Goal: Contribute content: Add original content to the website for others to see

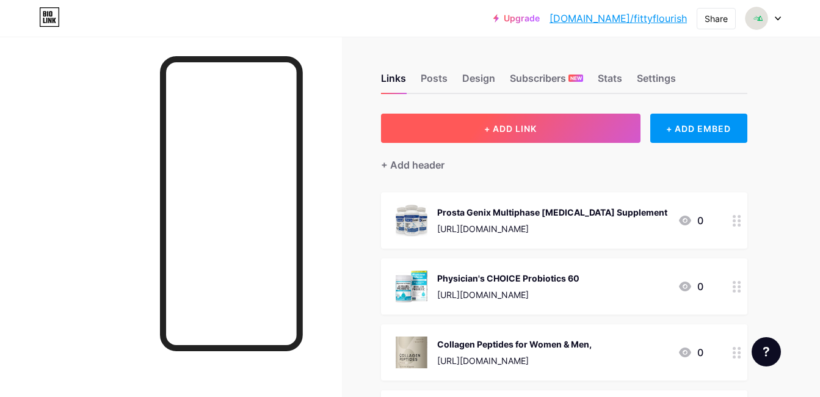
click at [575, 123] on button "+ ADD LINK" at bounding box center [511, 128] width 260 height 29
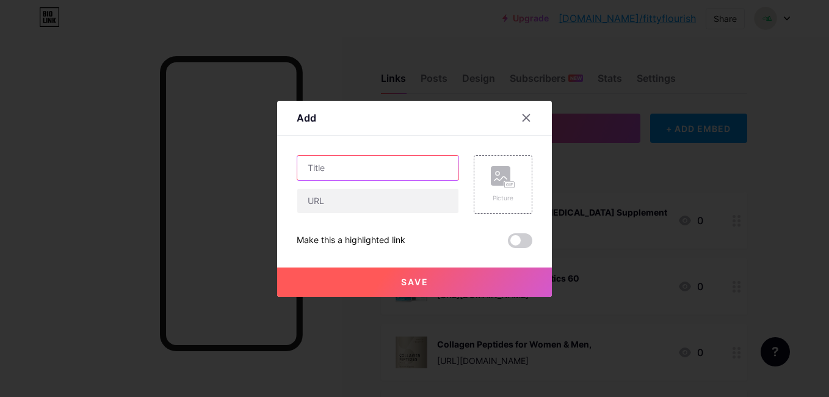
click at [408, 158] on input "text" at bounding box center [377, 168] width 161 height 24
paste input "[MEDICAL_DATA] Supreme"
type input "[MEDICAL_DATA] Supreme"
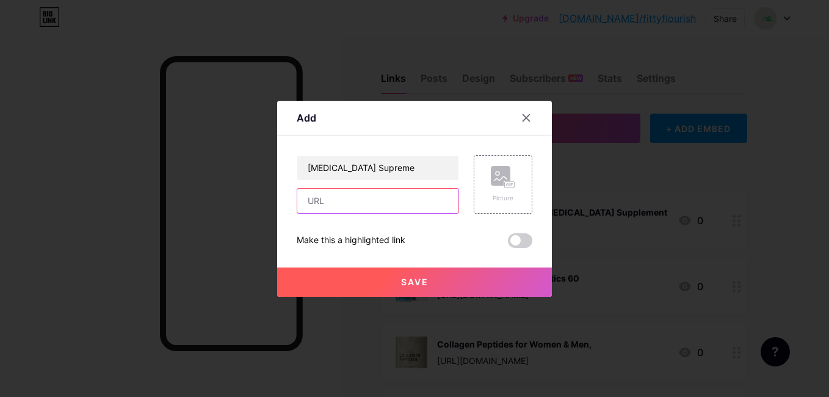
click at [426, 198] on input "text" at bounding box center [377, 201] width 161 height 24
paste input "[URL][DOMAIN_NAME]"
type input "[URL][DOMAIN_NAME]"
click at [505, 170] on rect at bounding box center [501, 176] width 20 height 20
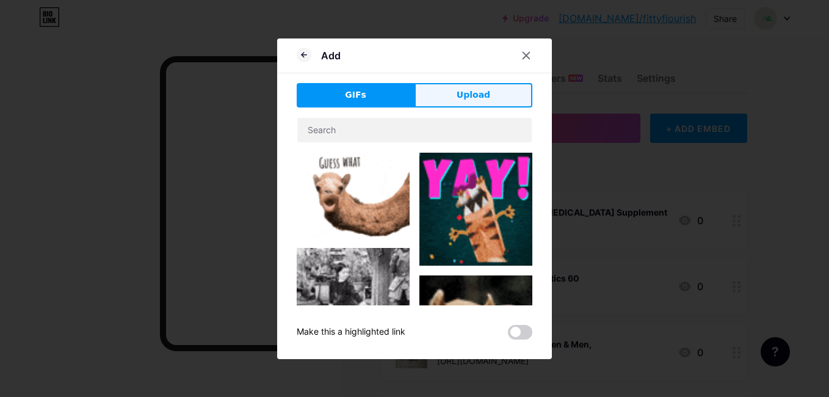
click at [475, 95] on span "Upload" at bounding box center [474, 95] width 34 height 13
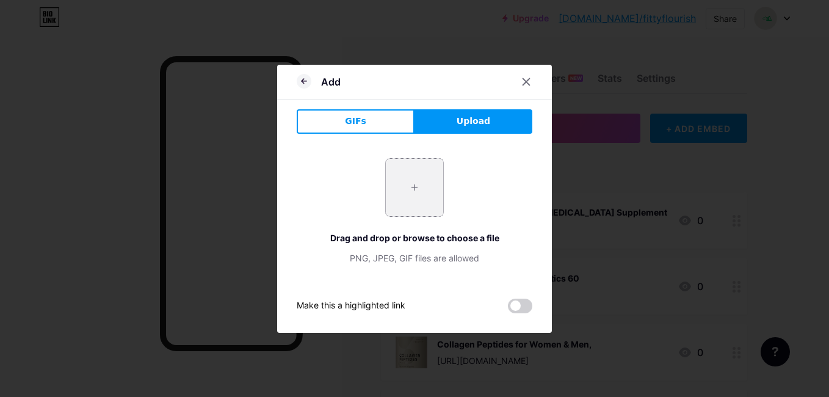
click at [399, 189] on input "file" at bounding box center [414, 187] width 57 height 57
type input "C:\fakepath\[MEDICAL_DATA] Supreme.jpg"
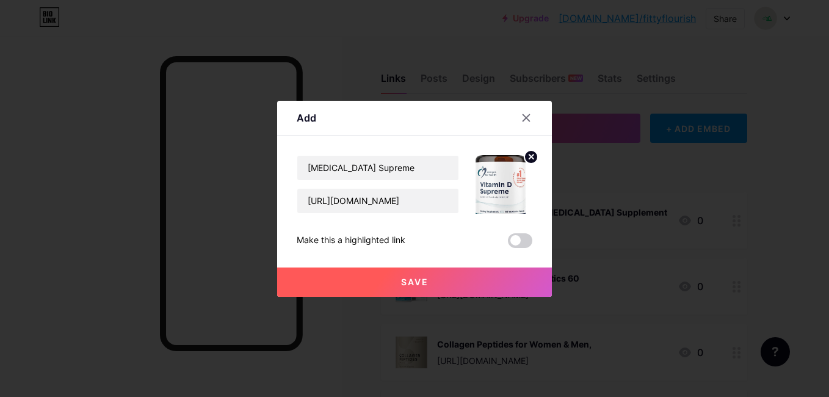
click at [366, 273] on button "Save" at bounding box center [414, 281] width 275 height 29
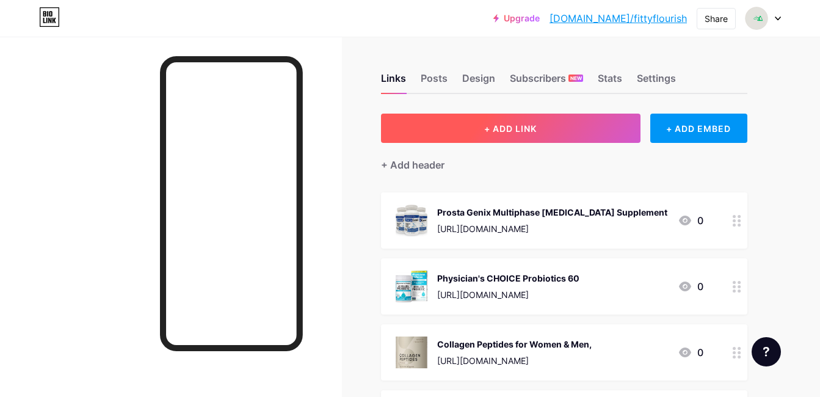
click at [531, 114] on button "+ ADD LINK" at bounding box center [511, 128] width 260 height 29
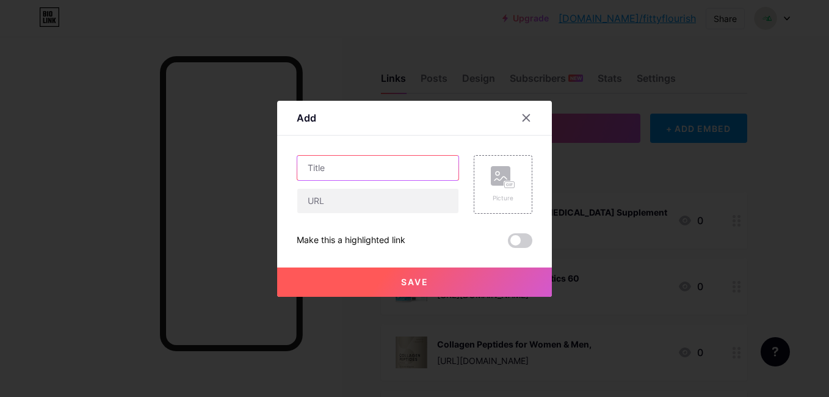
click at [434, 162] on input "text" at bounding box center [377, 168] width 161 height 24
paste input "Collagen Peptides Powder"
type input "Collagen Peptides Powder"
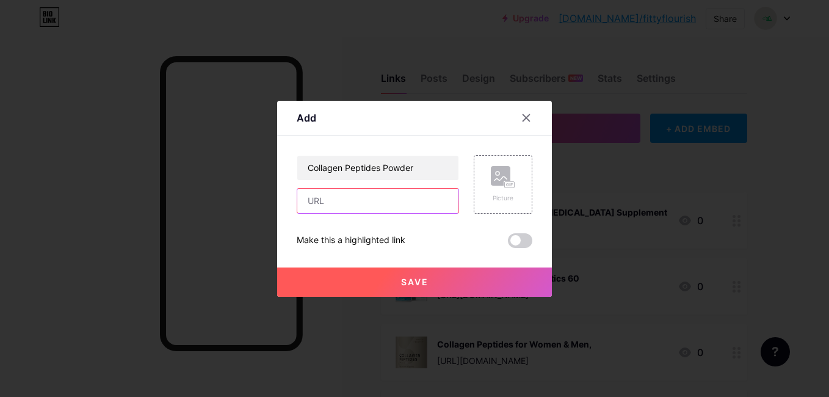
click at [408, 202] on input "text" at bounding box center [377, 201] width 161 height 24
paste input "[URL][DOMAIN_NAME]"
type input "[URL][DOMAIN_NAME]"
click at [505, 178] on rect at bounding box center [501, 176] width 20 height 20
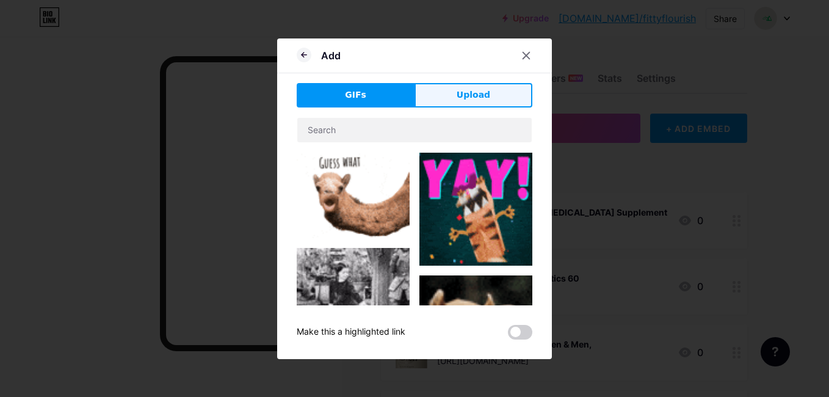
click at [475, 83] on button "Upload" at bounding box center [474, 95] width 118 height 24
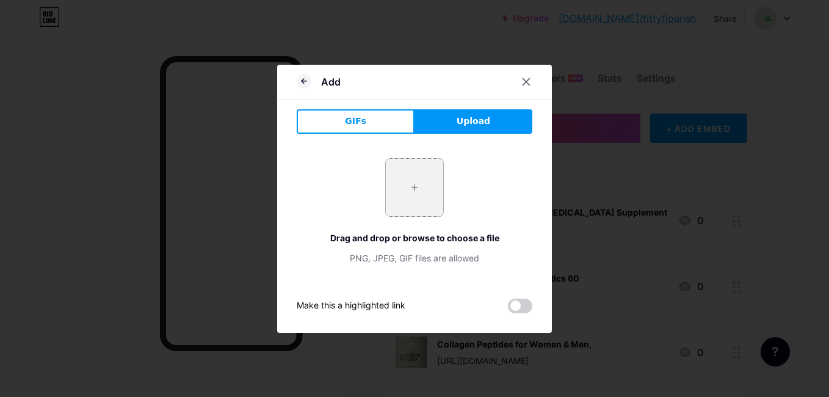
click at [414, 203] on input "file" at bounding box center [414, 187] width 57 height 57
type input "C:\fakepath\Collagen Peptides Powder.jpg"
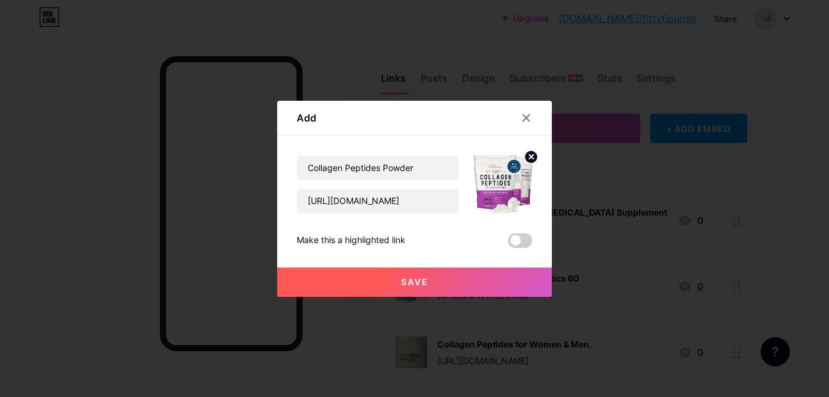
click at [390, 282] on button "Save" at bounding box center [414, 281] width 275 height 29
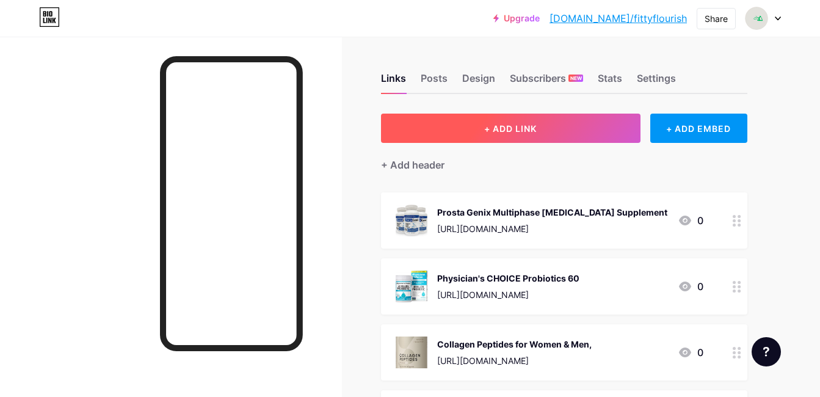
click at [481, 116] on button "+ ADD LINK" at bounding box center [511, 128] width 260 height 29
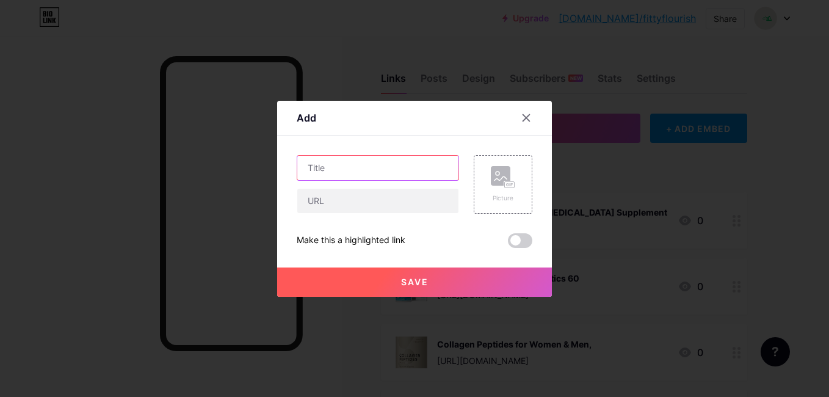
click at [436, 157] on input "text" at bounding box center [377, 168] width 161 height 24
paste input "Battle Rope"
type input "Battle Rope"
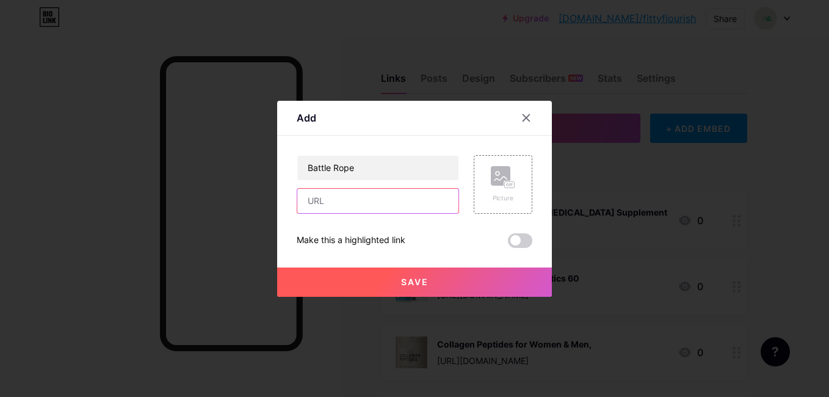
click at [429, 203] on input "text" at bounding box center [377, 201] width 161 height 24
paste input "[URL][DOMAIN_NAME]"
type input "[URL][DOMAIN_NAME]"
click at [496, 173] on circle at bounding box center [498, 174] width 4 height 4
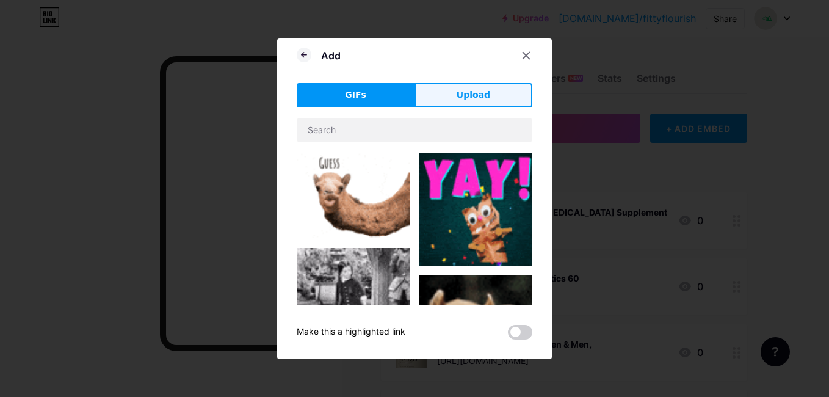
click at [468, 83] on button "Upload" at bounding box center [474, 95] width 118 height 24
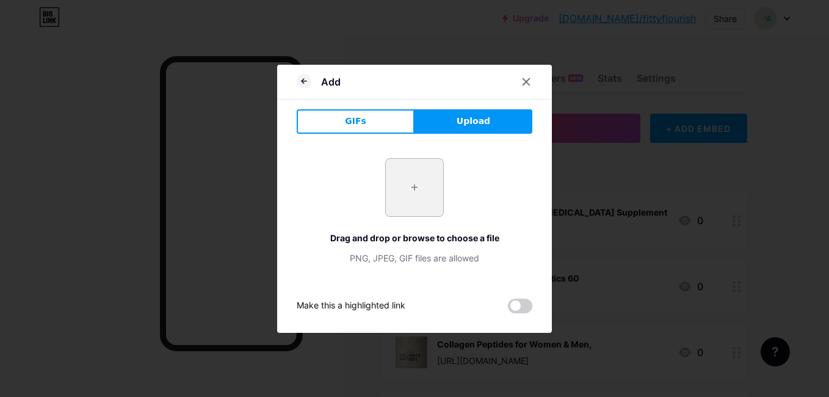
click at [431, 165] on input "file" at bounding box center [414, 187] width 57 height 57
type input "C:\fakepath\Battle Rope.jpg"
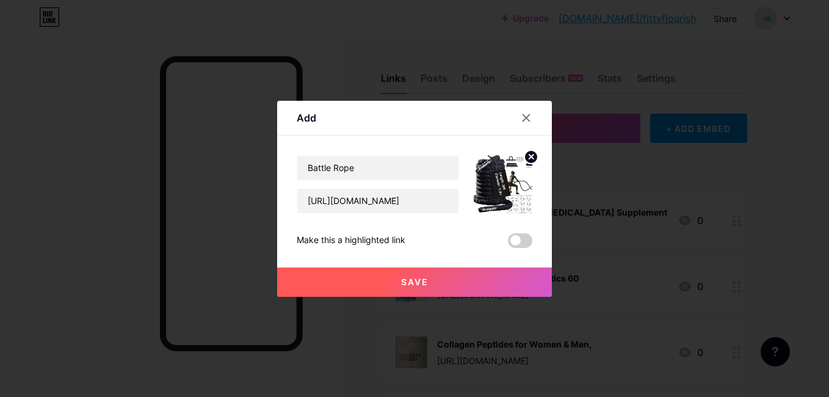
click at [416, 291] on button "Save" at bounding box center [414, 281] width 275 height 29
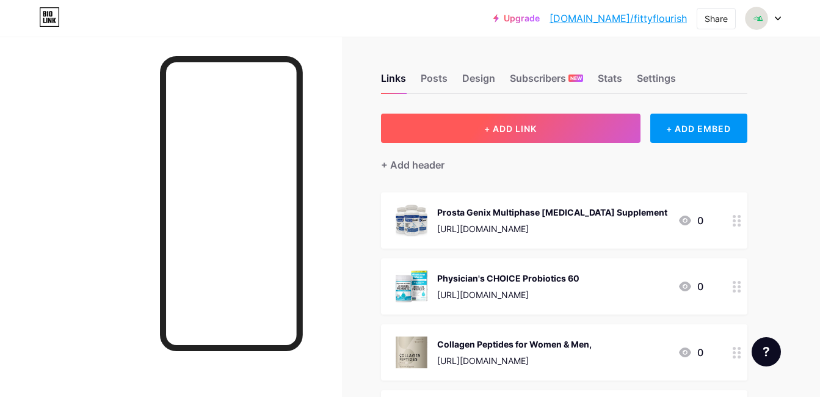
click at [493, 114] on button "+ ADD LINK" at bounding box center [511, 128] width 260 height 29
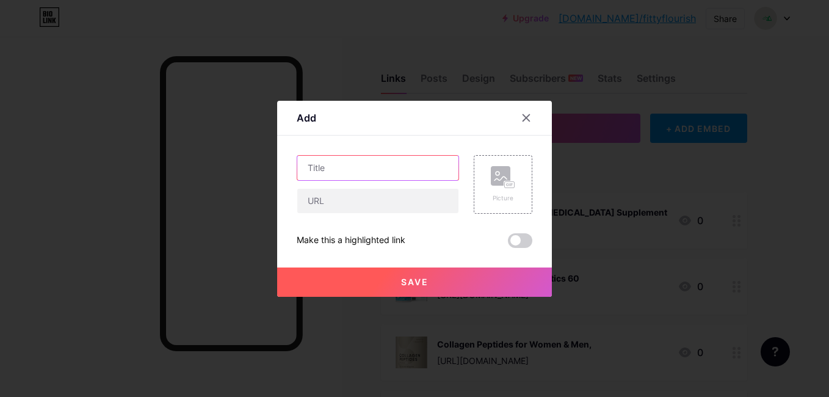
click at [394, 164] on input "text" at bounding box center [377, 168] width 161 height 24
paste input "Gym Flooring Set"
type input "Gym Flooring Set"
click at [376, 215] on div "Gym Flooring Set Picture Make this a highlighted link Save" at bounding box center [415, 201] width 236 height 93
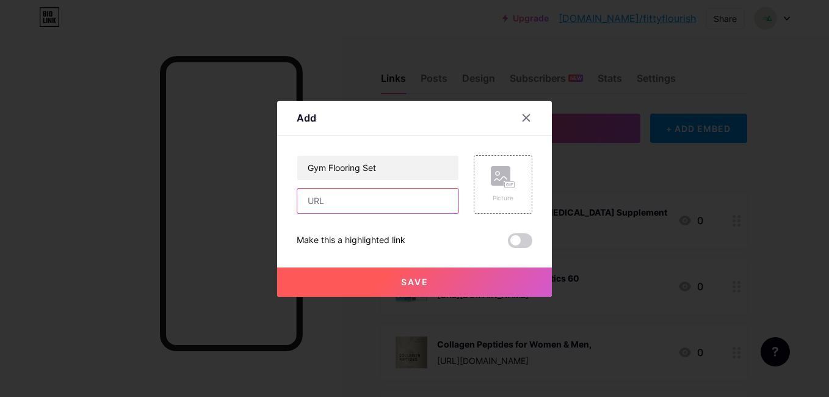
click at [376, 204] on input "text" at bounding box center [377, 201] width 161 height 24
paste input "[URL][DOMAIN_NAME]"
type input "[URL][DOMAIN_NAME]"
click at [512, 188] on div "Picture" at bounding box center [503, 184] width 59 height 59
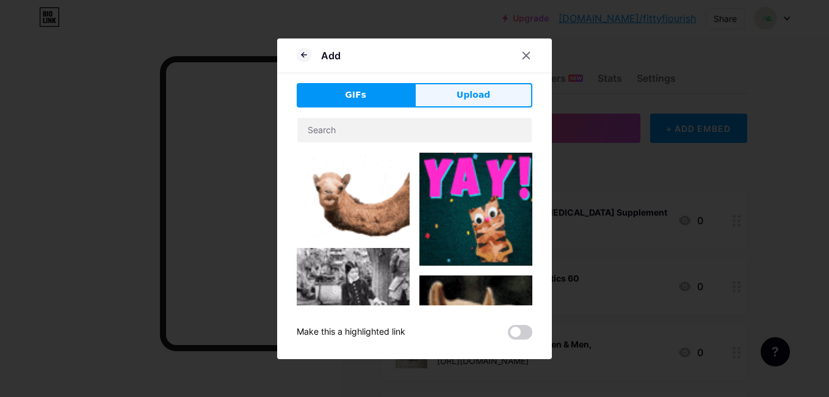
click at [473, 92] on span "Upload" at bounding box center [474, 95] width 34 height 13
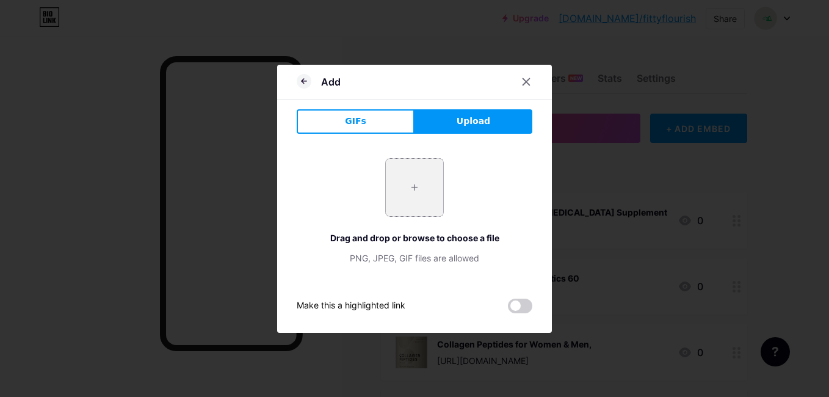
click at [410, 192] on input "file" at bounding box center [414, 187] width 57 height 57
type input "C:\fakepath\Gym Flooring Set.jpg"
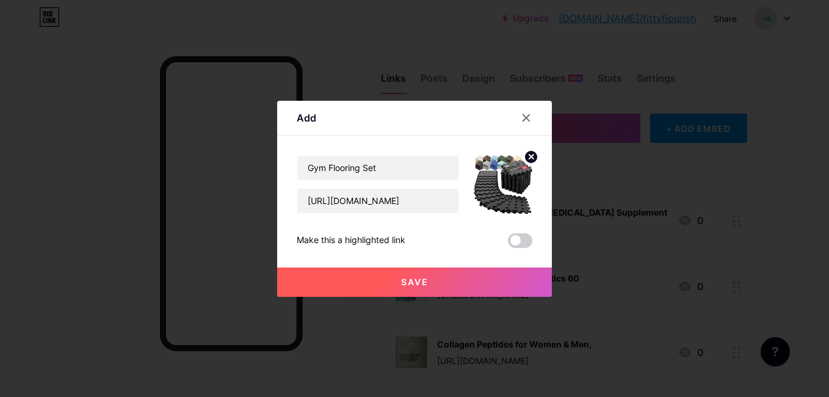
click at [401, 283] on span "Save" at bounding box center [414, 282] width 27 height 10
